Goal: Information Seeking & Learning: Learn about a topic

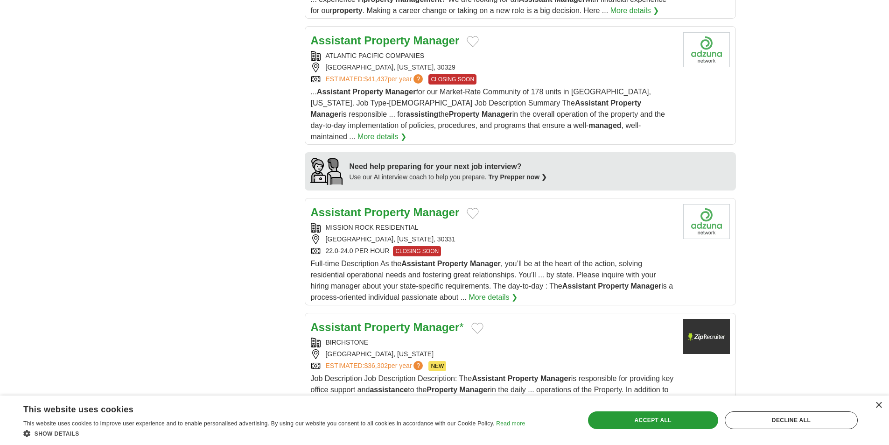
scroll to position [654, 0]
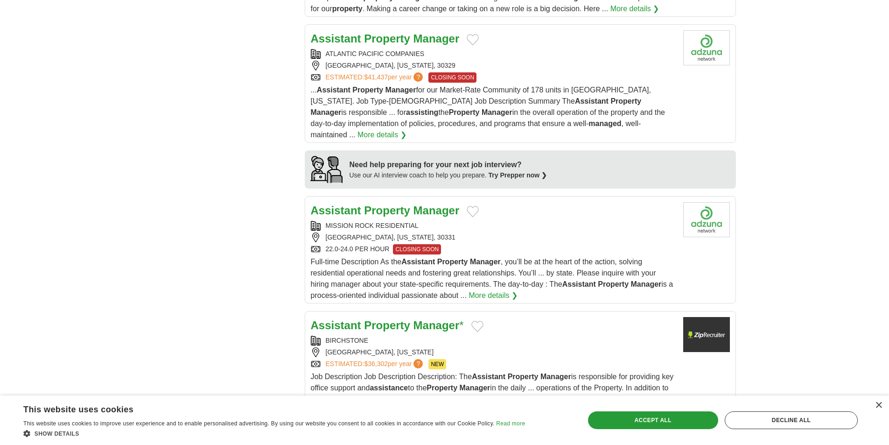
click at [501, 290] on link "More details ❯" at bounding box center [493, 295] width 49 height 11
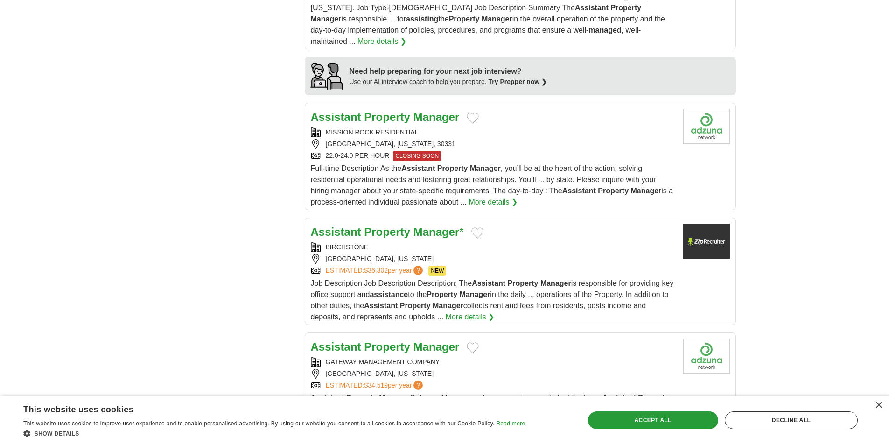
scroll to position [794, 0]
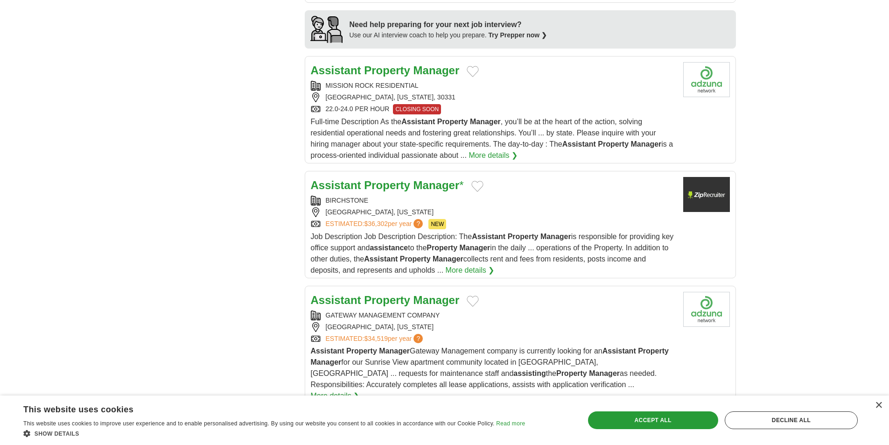
click at [415, 294] on strong "Manager" at bounding box center [437, 300] width 46 height 13
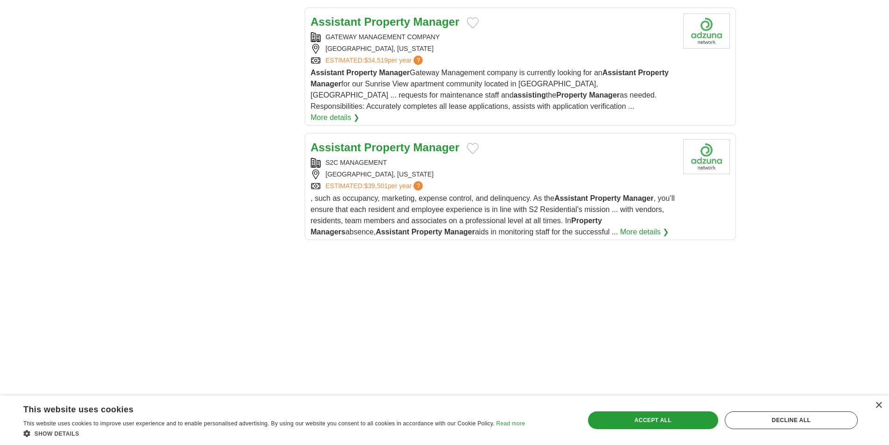
scroll to position [1074, 0]
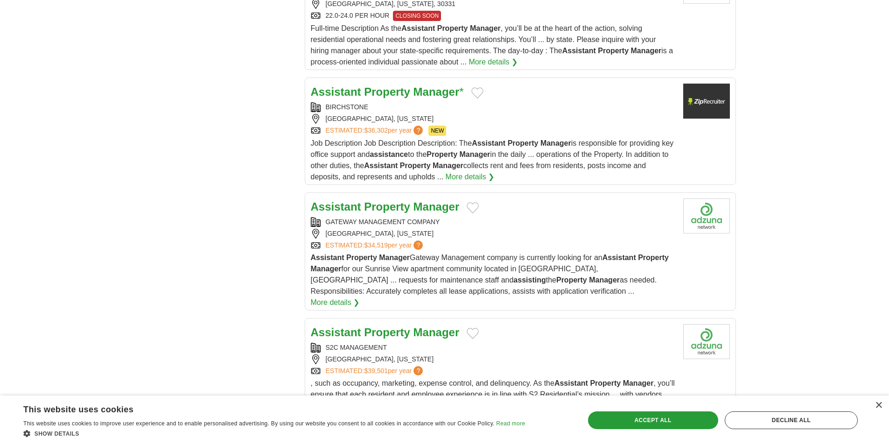
scroll to position [934, 0]
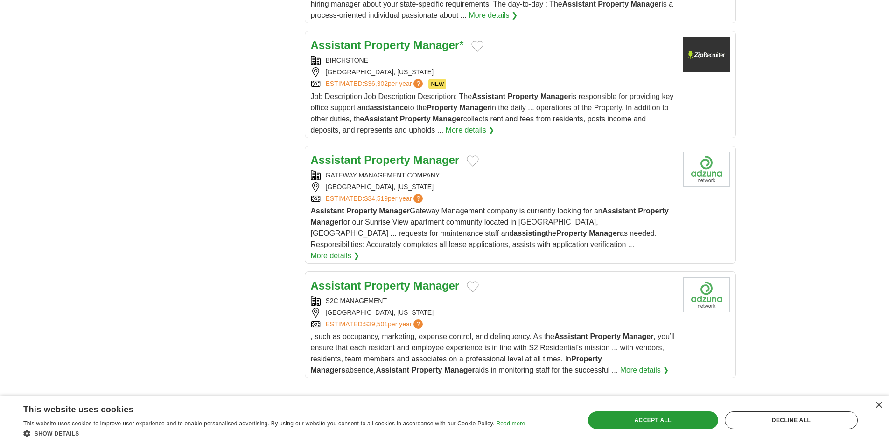
click at [458, 308] on div "[GEOGRAPHIC_DATA], [US_STATE]" at bounding box center [493, 313] width 365 height 10
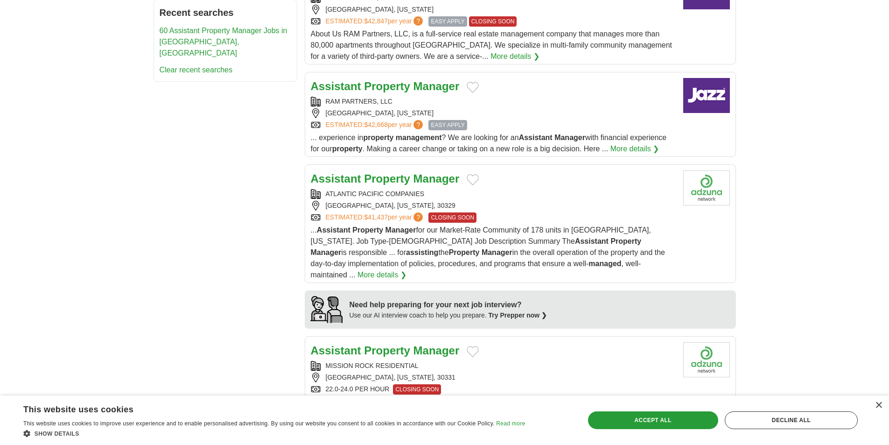
scroll to position [467, 0]
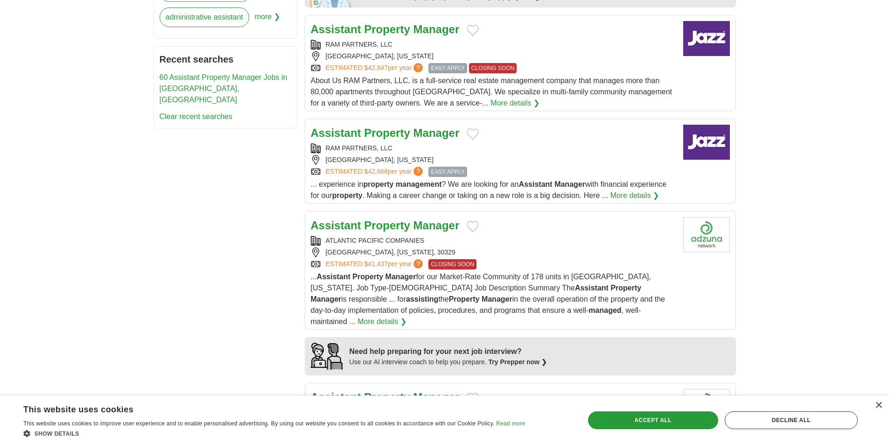
click at [484, 236] on div "ATLANTIC PACIFIC COMPANIES" at bounding box center [493, 241] width 365 height 10
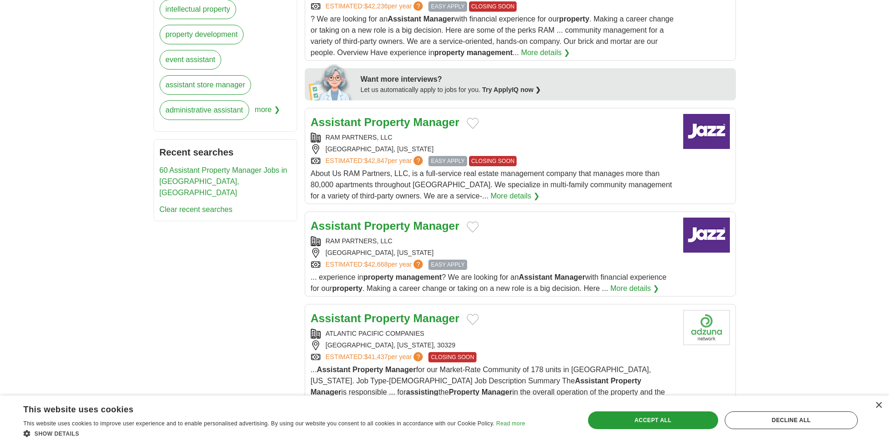
scroll to position [374, 0]
click at [390, 132] on div "Assistant Property Manager RAM PARTNERS, LLC [GEOGRAPHIC_DATA], [US_STATE] ESTI…" at bounding box center [493, 158] width 365 height 88
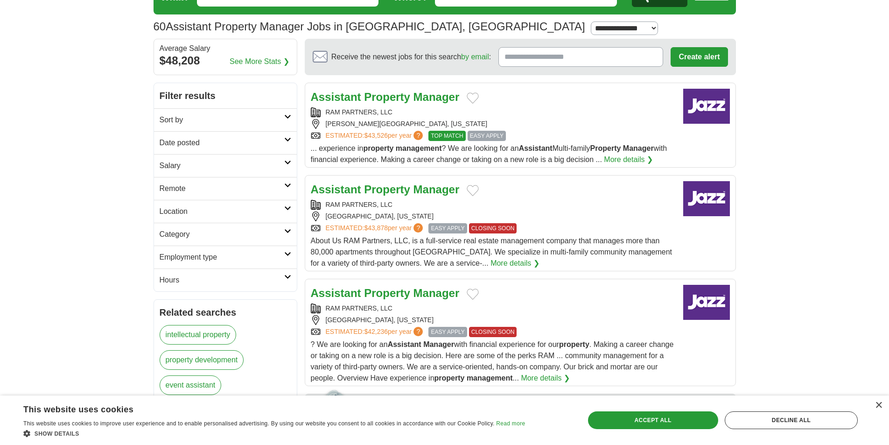
scroll to position [0, 0]
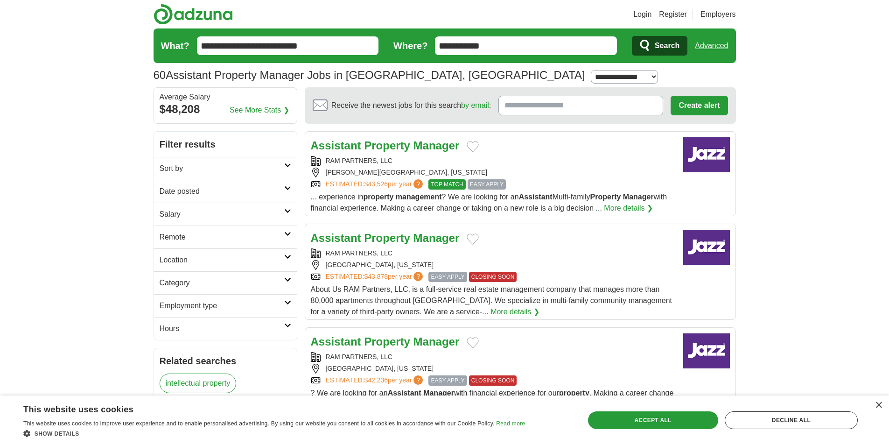
click at [591, 71] on select "**********" at bounding box center [624, 77] width 67 height 14
select select "**"
click at [591, 70] on select "**********" at bounding box center [624, 77] width 67 height 14
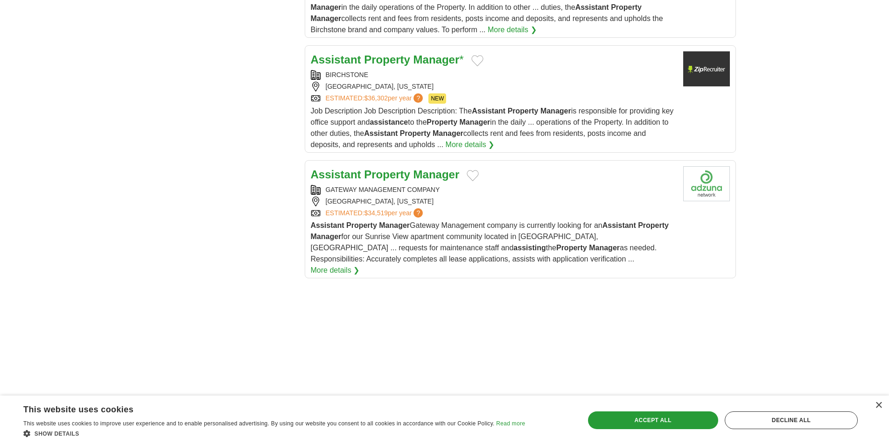
scroll to position [980, 0]
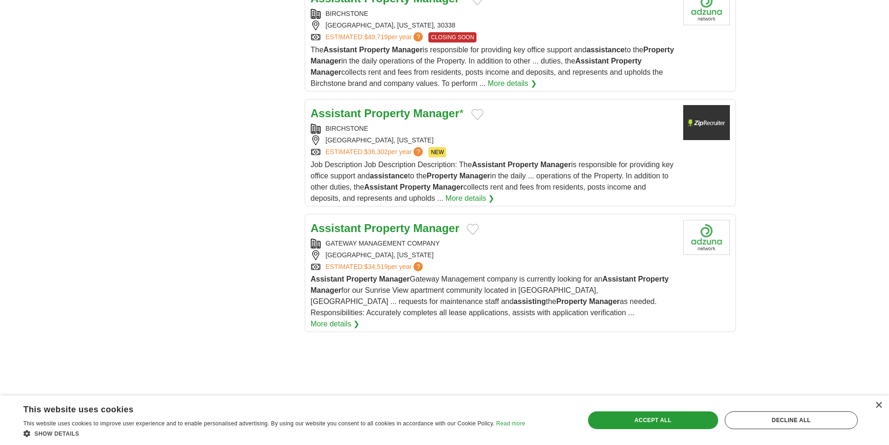
click at [415, 107] on strong "Manager" at bounding box center [437, 113] width 46 height 13
